Goal: Navigation & Orientation: Find specific page/section

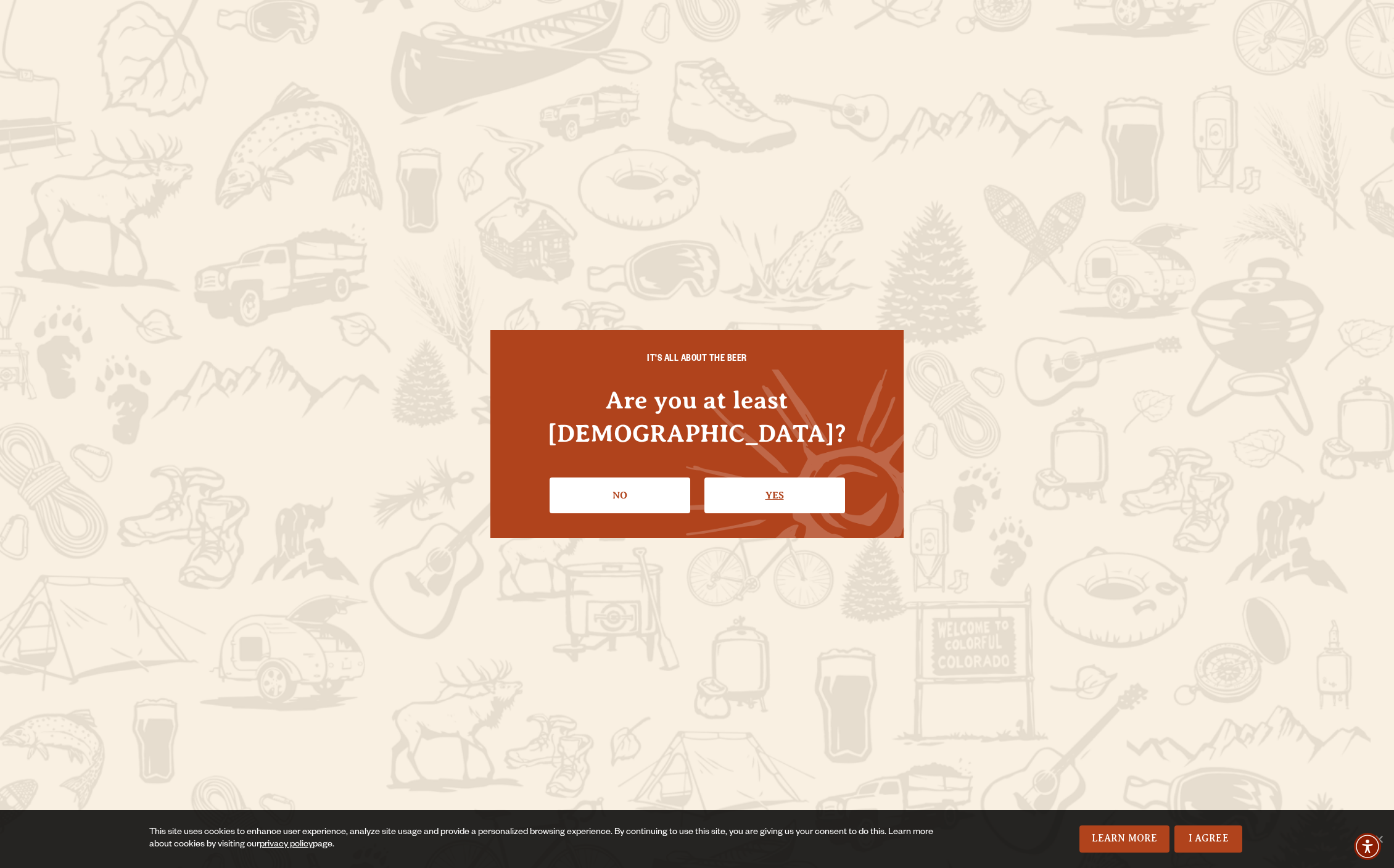
click at [743, 483] on link "Yes" at bounding box center [774, 495] width 141 height 35
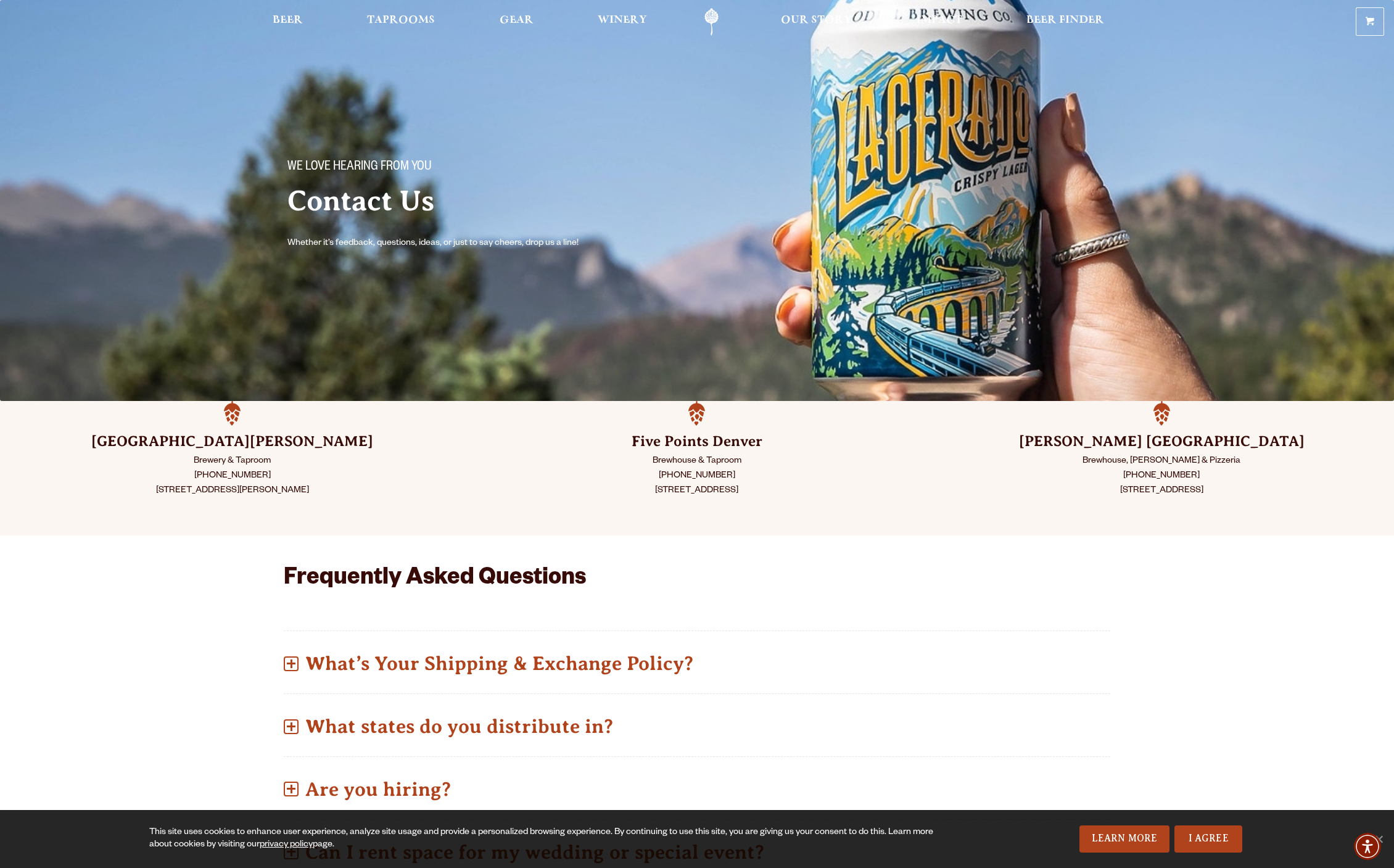
click at [726, 469] on p "Brewhouse & Taproom (720) 795-7862 2945 Larimer St. Denver, CO 80205" at bounding box center [697, 476] width 403 height 44
click at [717, 436] on h3 "Five Points Denver" at bounding box center [697, 441] width 403 height 20
click at [411, 16] on span "Taprooms" at bounding box center [400, 21] width 68 height 10
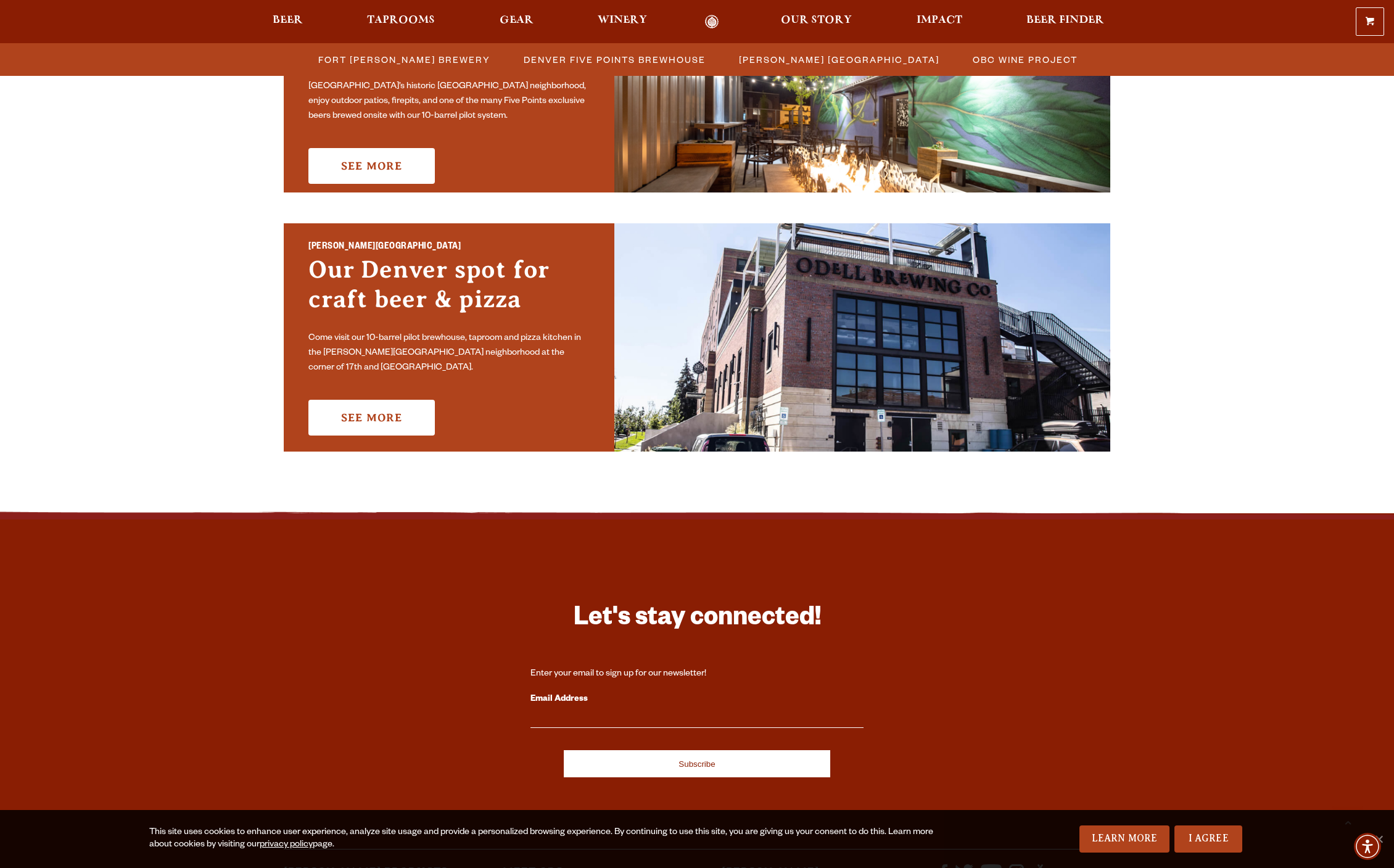
scroll to position [590, 0]
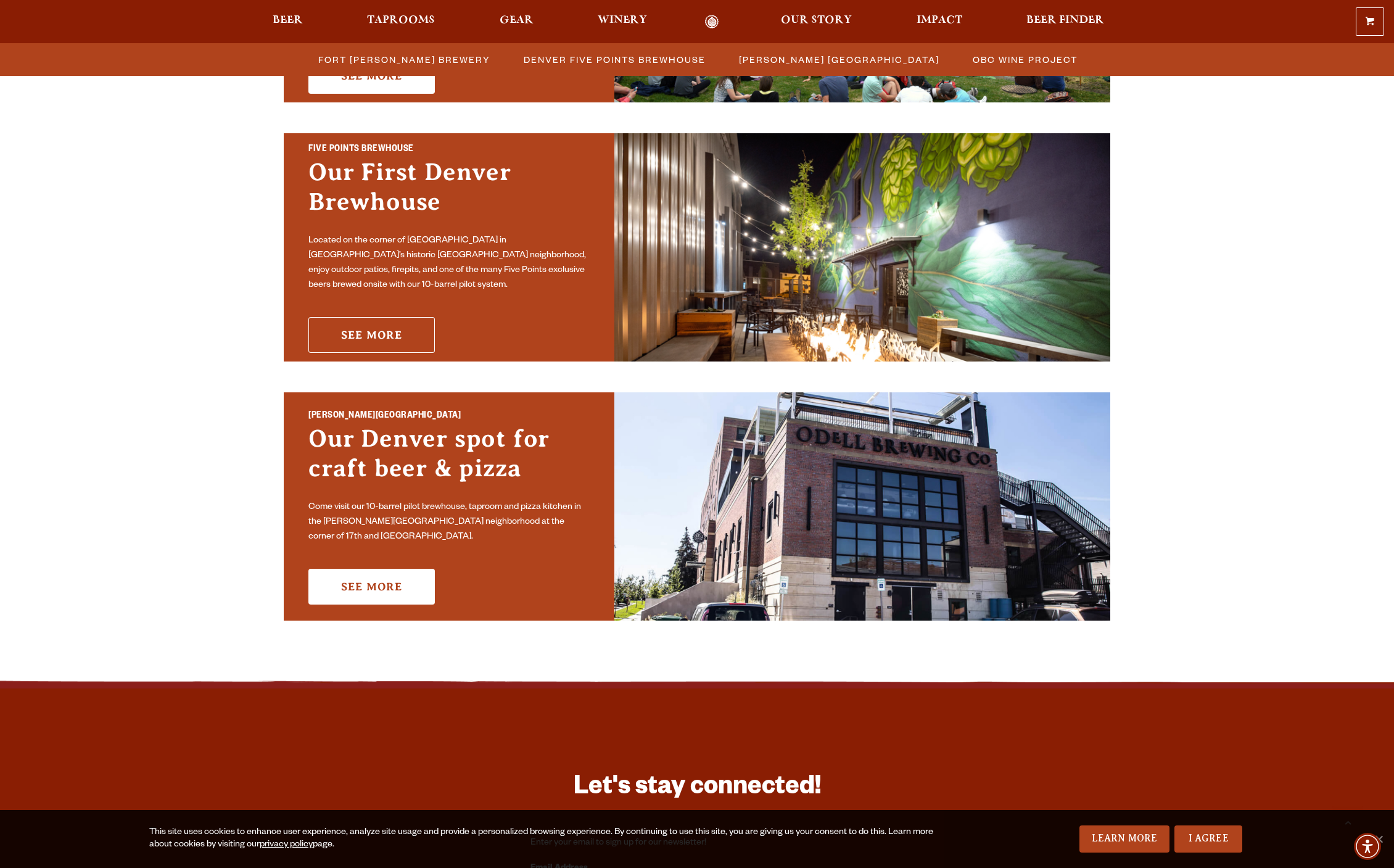
click at [413, 324] on link "See More" at bounding box center [371, 335] width 126 height 35
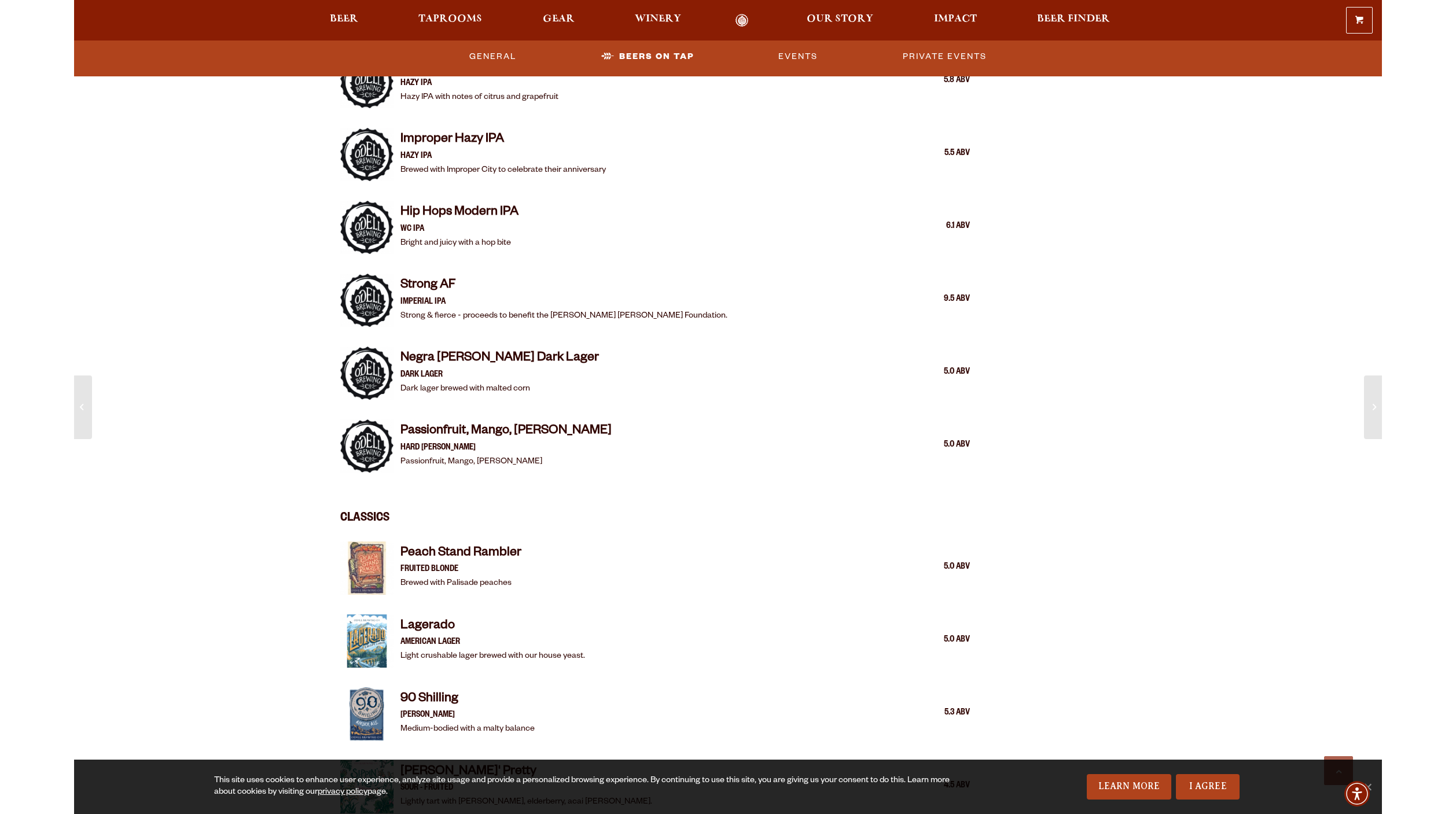
scroll to position [1749, 0]
